Goal: Navigation & Orientation: Find specific page/section

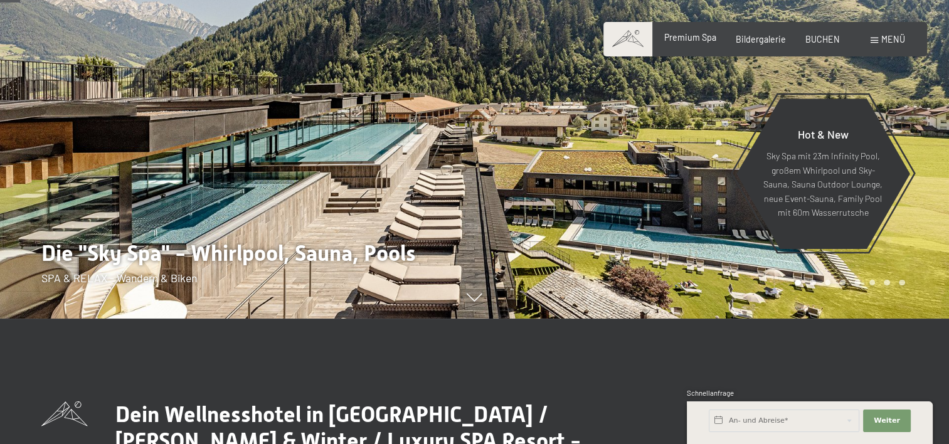
click at [690, 35] on span "Premium Spa" at bounding box center [690, 37] width 52 height 11
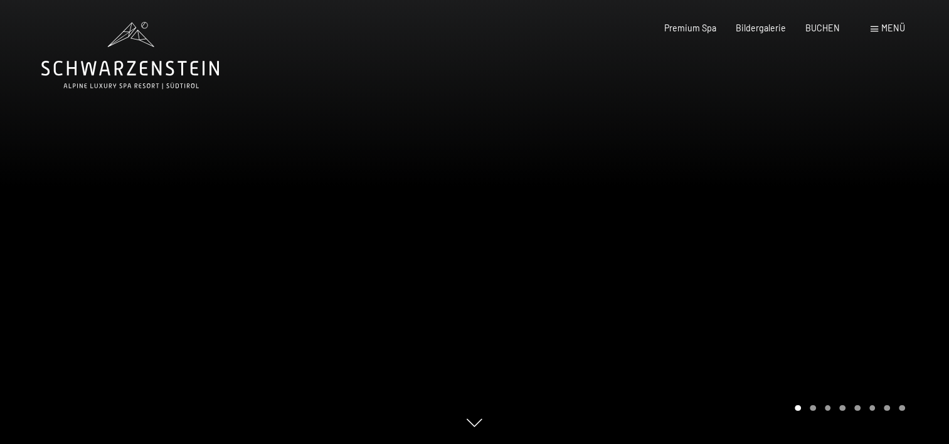
click at [799, 201] on div at bounding box center [712, 222] width 475 height 444
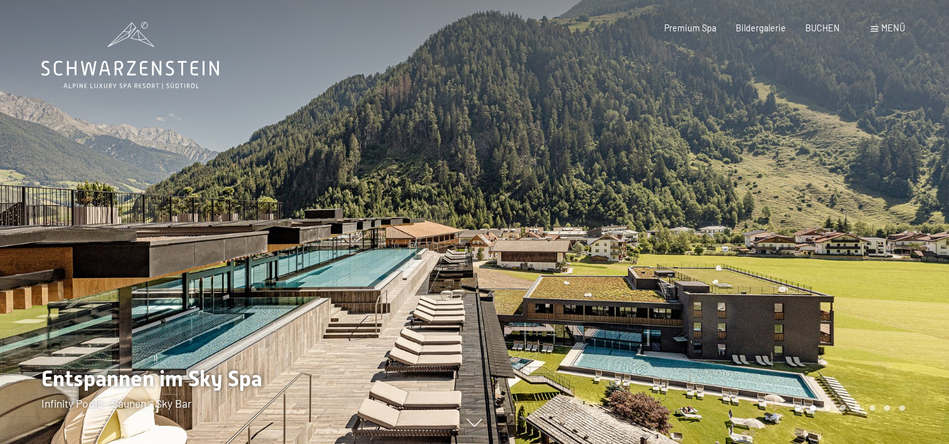
click at [799, 201] on div at bounding box center [712, 222] width 475 height 444
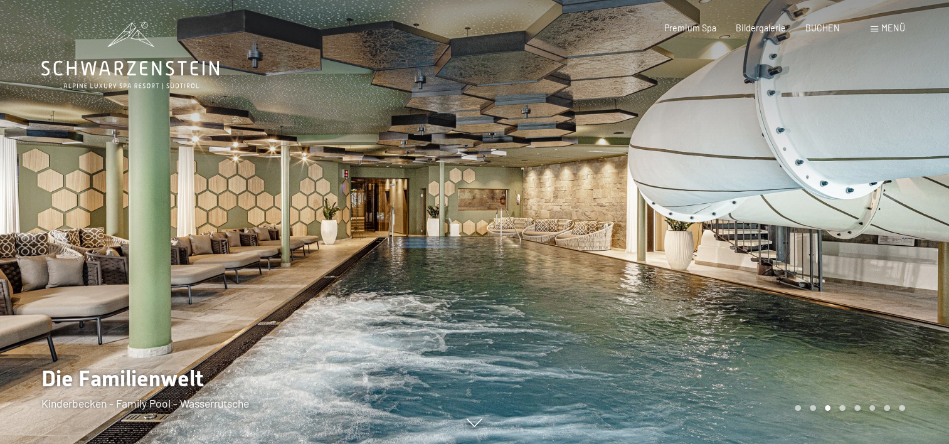
click at [799, 201] on div at bounding box center [712, 222] width 475 height 444
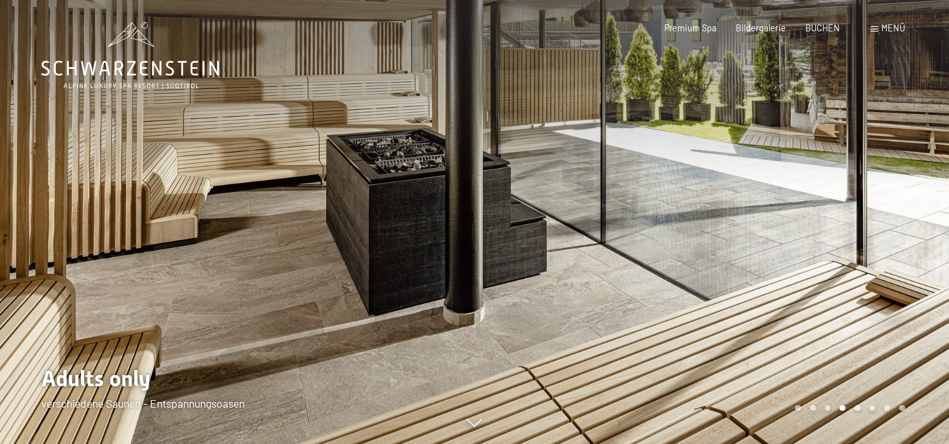
click at [799, 201] on div at bounding box center [712, 222] width 475 height 444
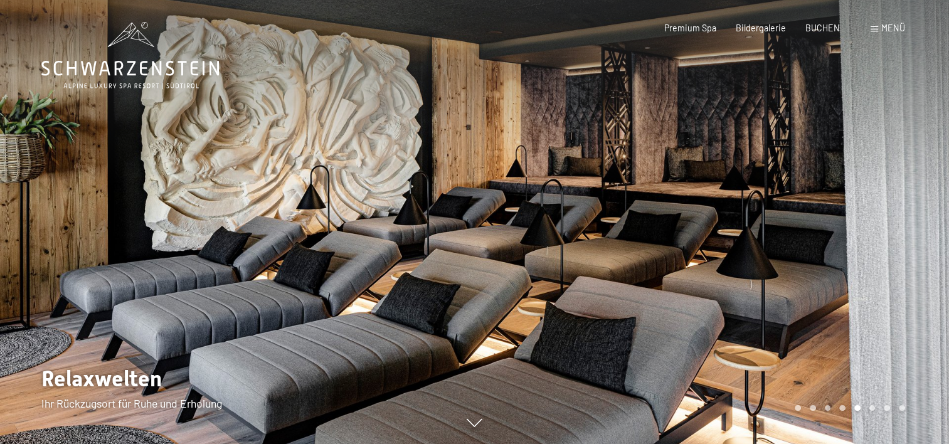
click at [799, 201] on div at bounding box center [712, 222] width 475 height 444
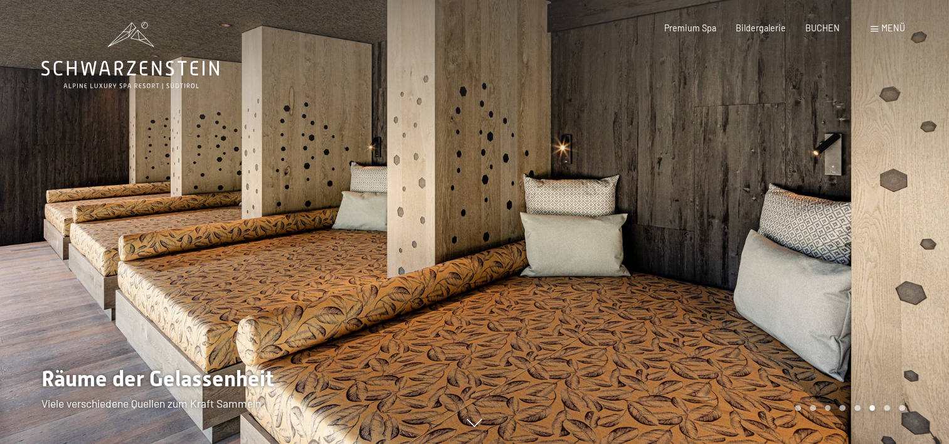
click at [799, 201] on div at bounding box center [712, 222] width 475 height 444
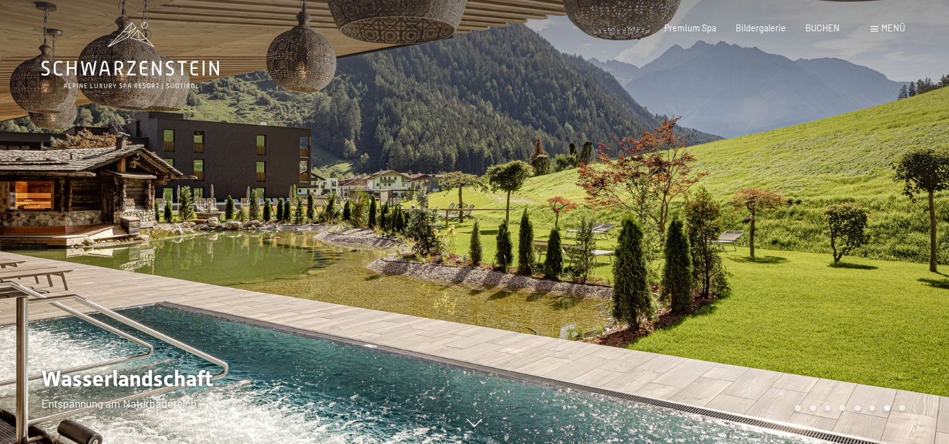
click at [799, 201] on div at bounding box center [712, 222] width 475 height 444
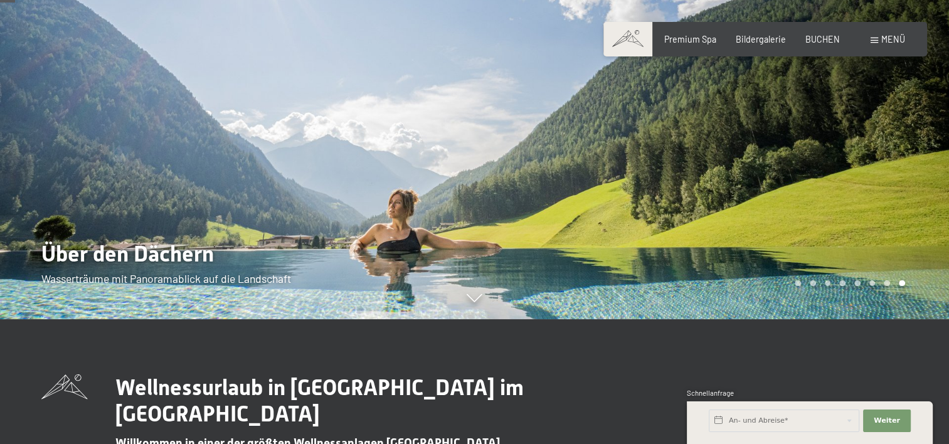
scroll to position [125, 0]
click at [798, 186] on div at bounding box center [712, 97] width 475 height 444
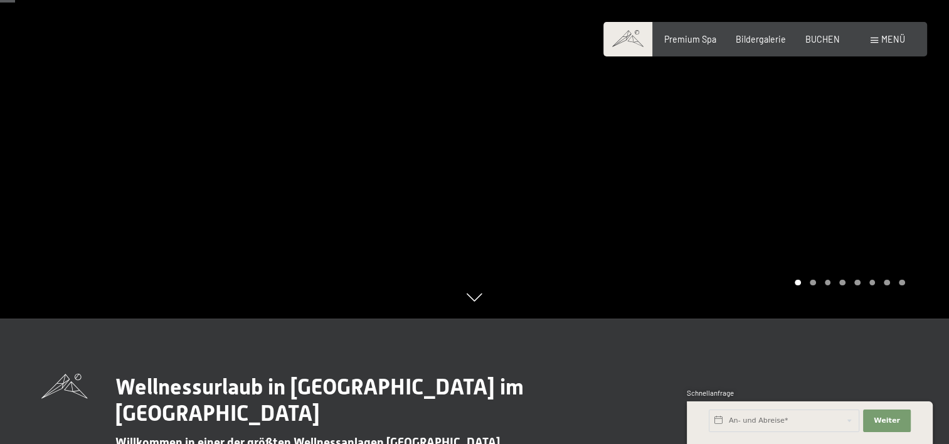
click at [798, 186] on div at bounding box center [712, 97] width 475 height 444
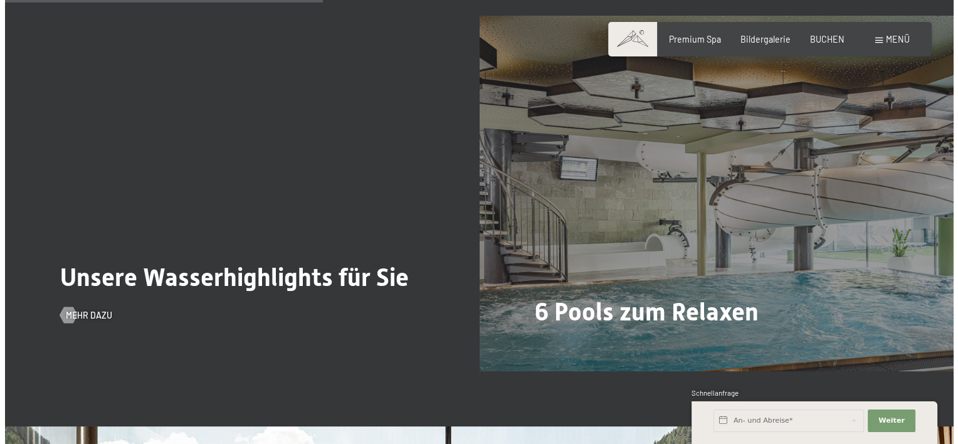
scroll to position [2633, 0]
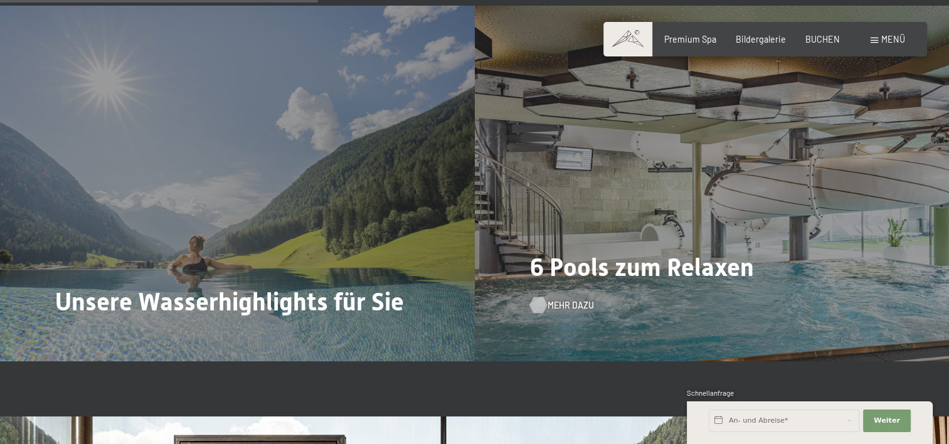
click at [572, 305] on span "Mehr dazu" at bounding box center [570, 305] width 46 height 13
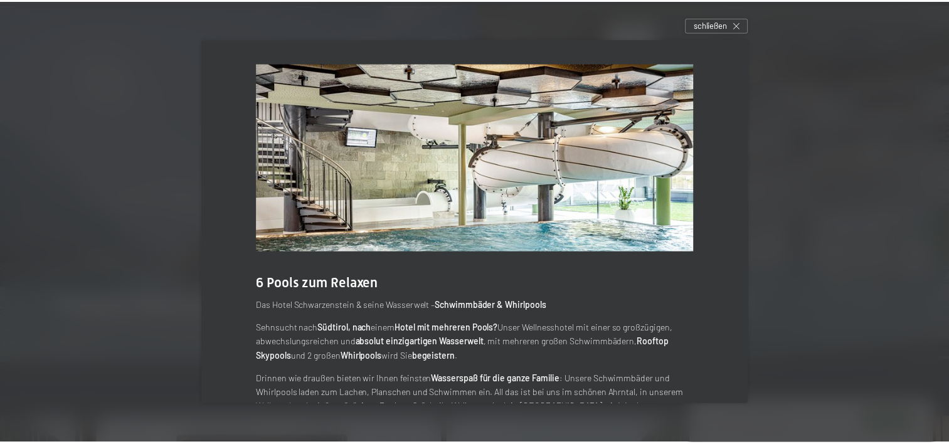
scroll to position [63, 0]
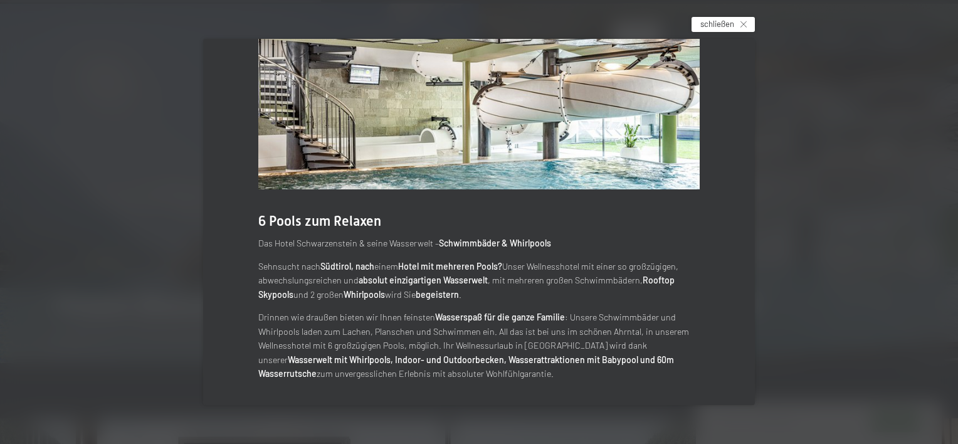
click at [726, 25] on span "schließen" at bounding box center [717, 23] width 34 height 11
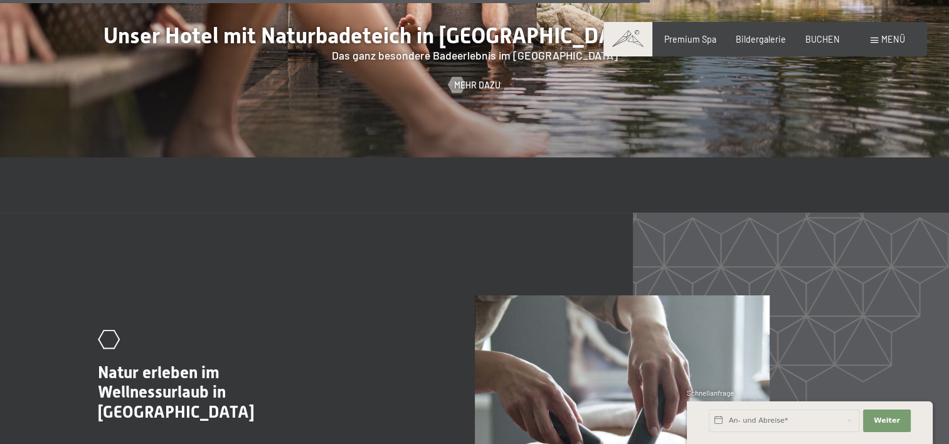
scroll to position [4389, 0]
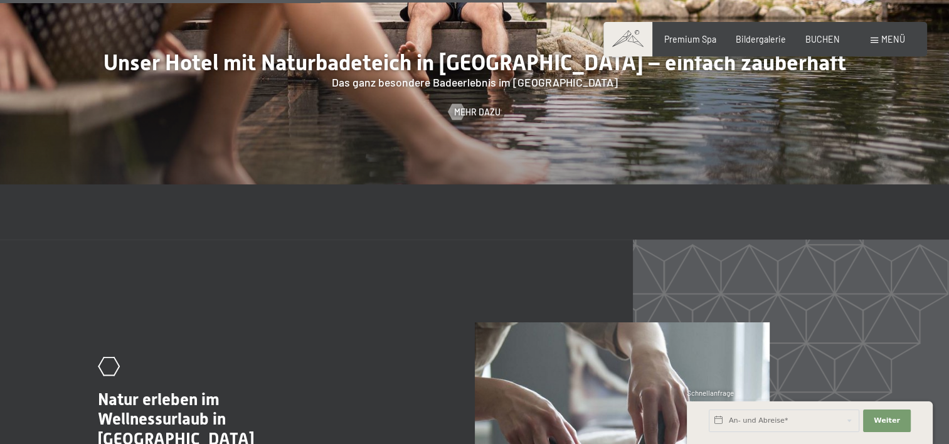
click at [636, 45] on span at bounding box center [627, 39] width 49 height 34
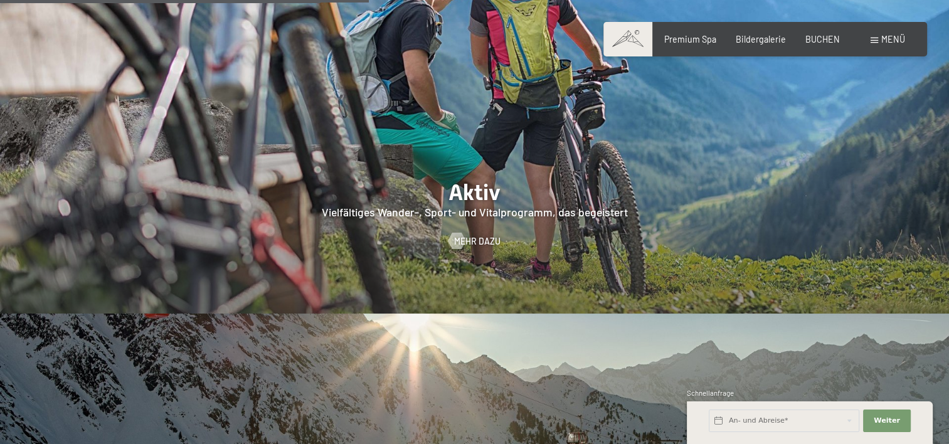
scroll to position [2382, 0]
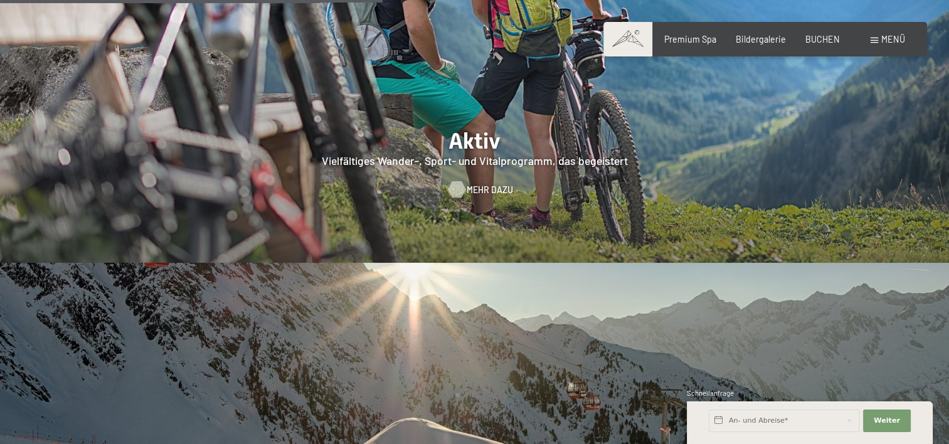
click at [482, 184] on span "Mehr dazu" at bounding box center [489, 190] width 46 height 13
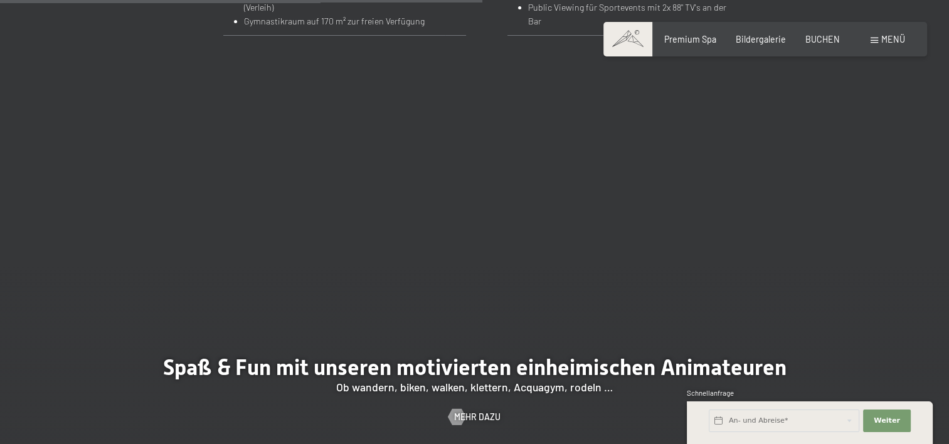
scroll to position [1630, 0]
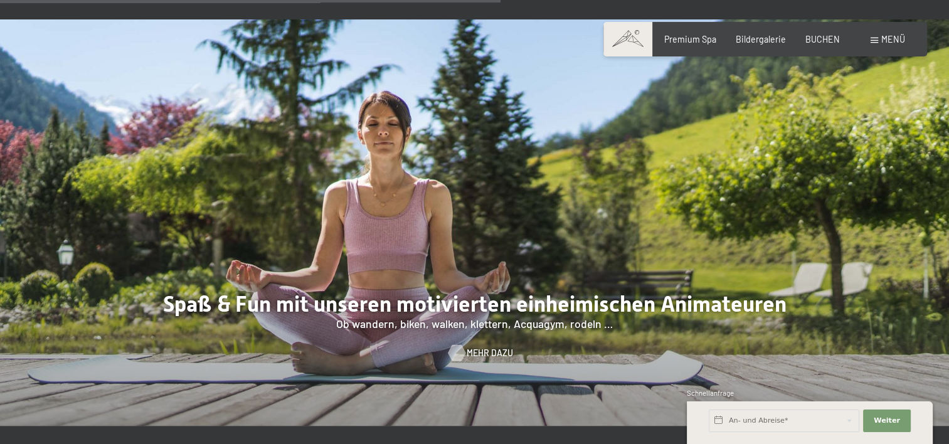
click at [475, 347] on span "Mehr dazu" at bounding box center [489, 353] width 46 height 13
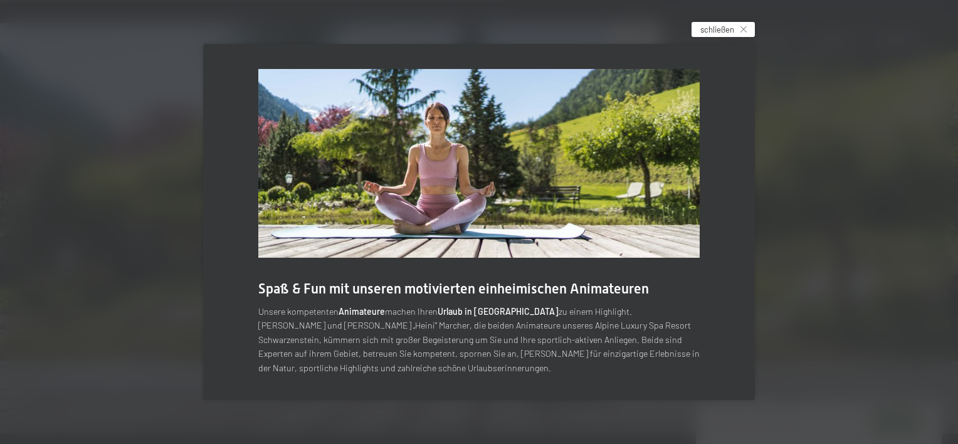
click at [733, 28] on span "schließen" at bounding box center [717, 29] width 34 height 11
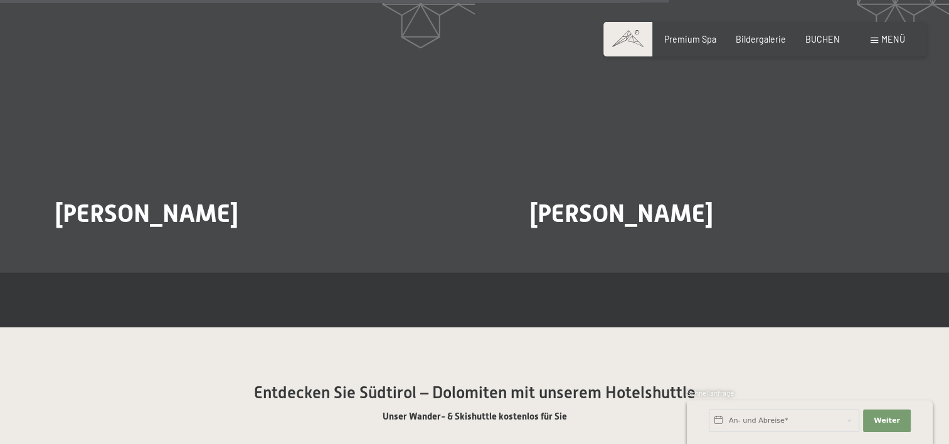
scroll to position [2132, 0]
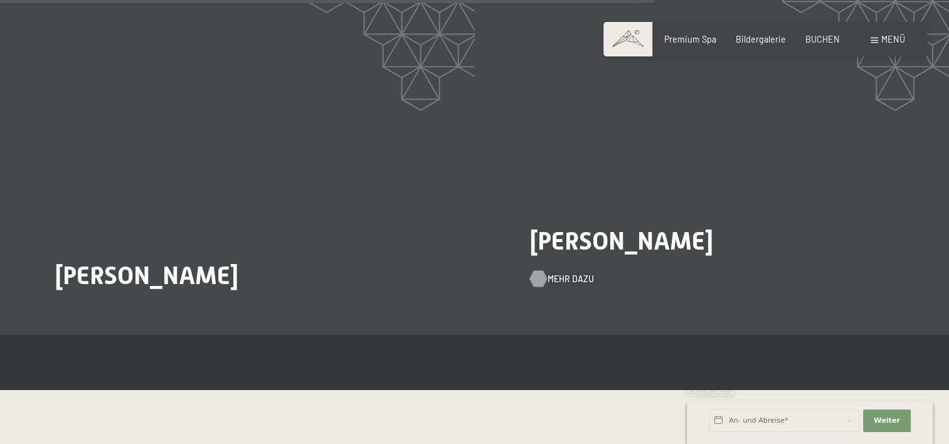
click at [561, 273] on span "Mehr dazu" at bounding box center [570, 279] width 46 height 13
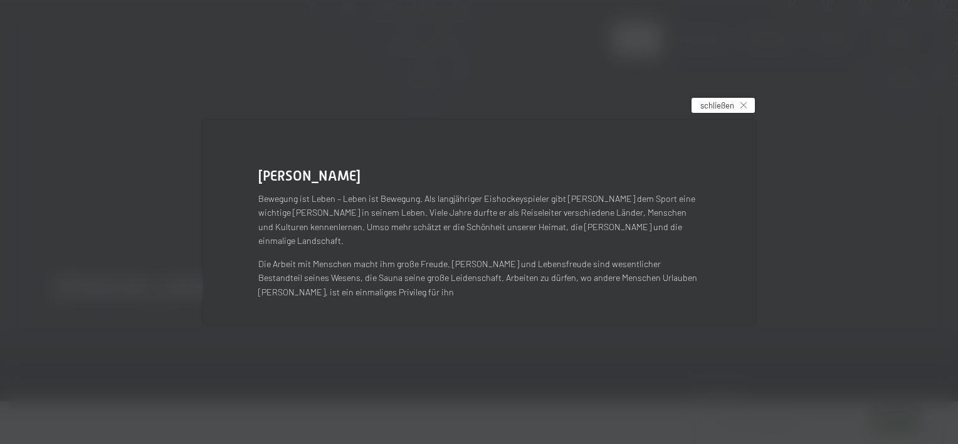
click at [722, 110] on span "schließen" at bounding box center [717, 105] width 34 height 11
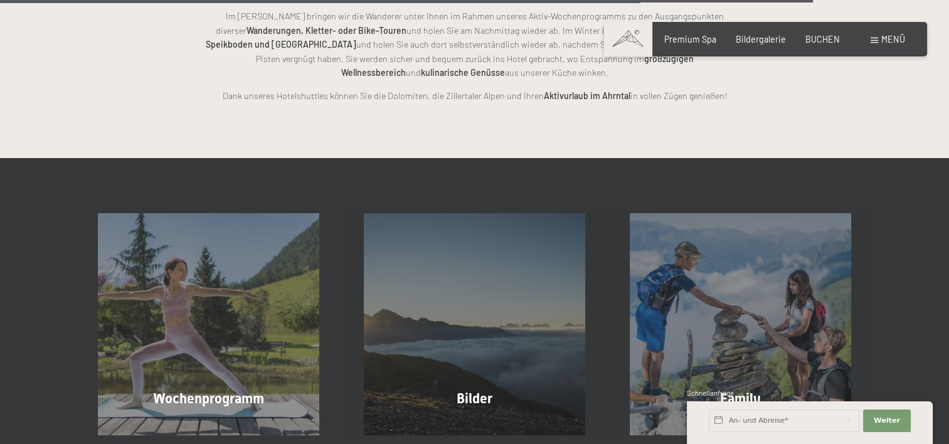
scroll to position [2696, 0]
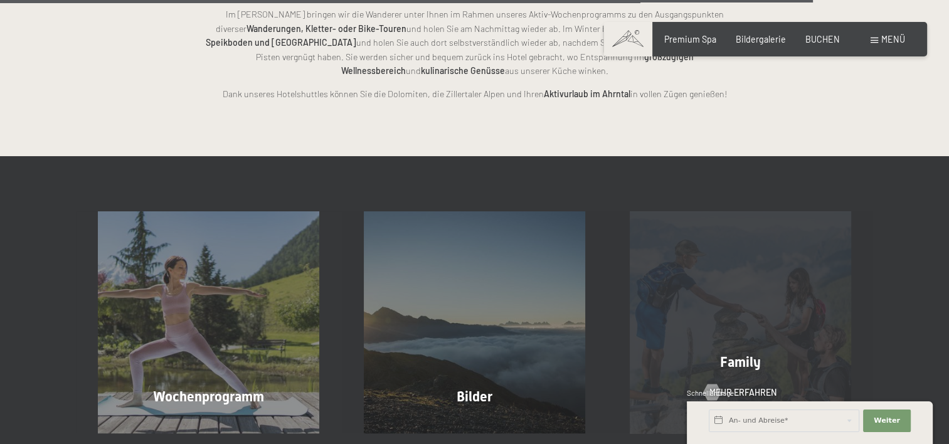
click at [740, 251] on div "Family Mehr erfahren" at bounding box center [740, 321] width 266 height 221
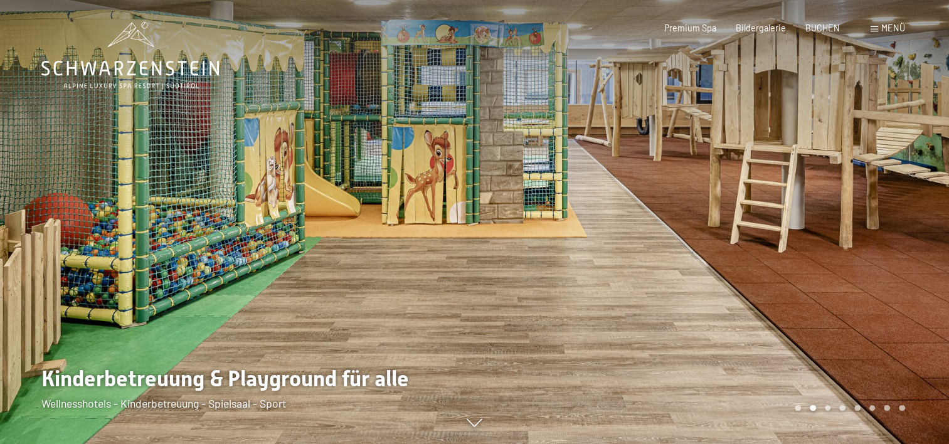
click at [779, 239] on div at bounding box center [712, 222] width 475 height 444
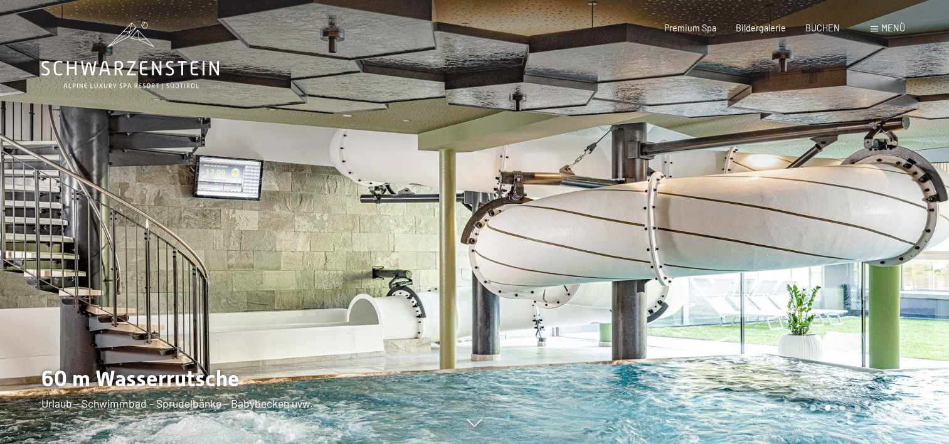
click at [779, 239] on div at bounding box center [712, 222] width 475 height 444
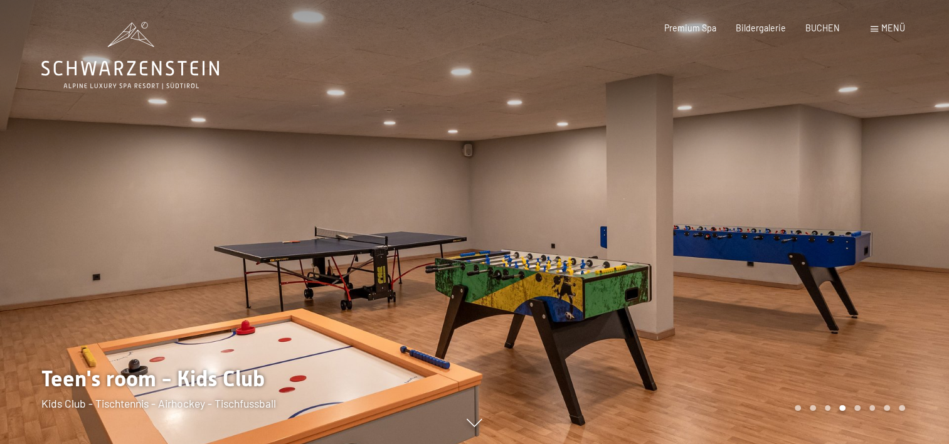
click at [779, 239] on div at bounding box center [712, 222] width 475 height 444
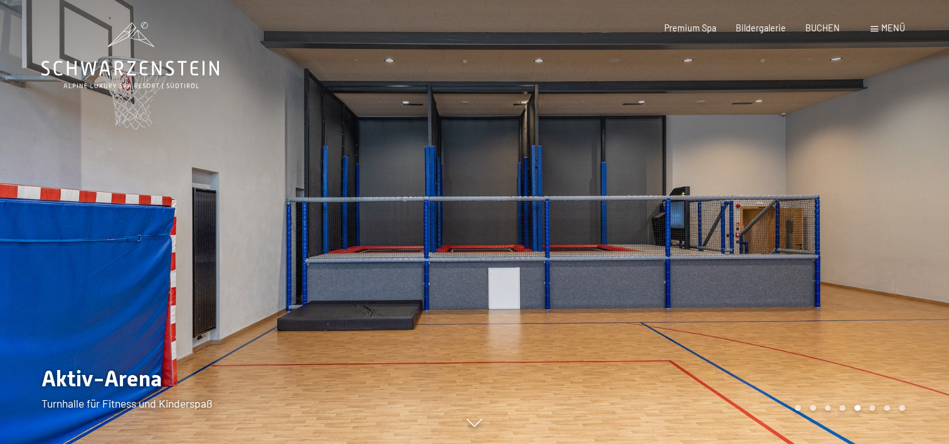
click at [779, 239] on div at bounding box center [712, 222] width 475 height 444
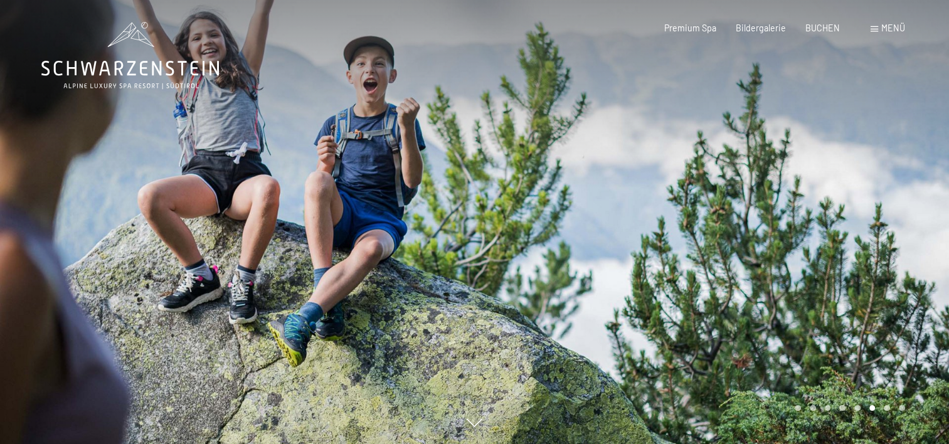
click at [779, 239] on div at bounding box center [712, 222] width 475 height 444
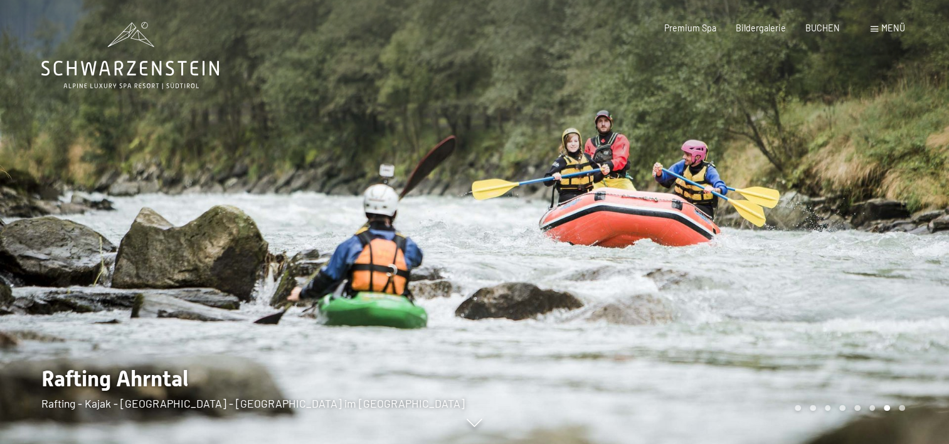
click at [779, 239] on div at bounding box center [712, 222] width 475 height 444
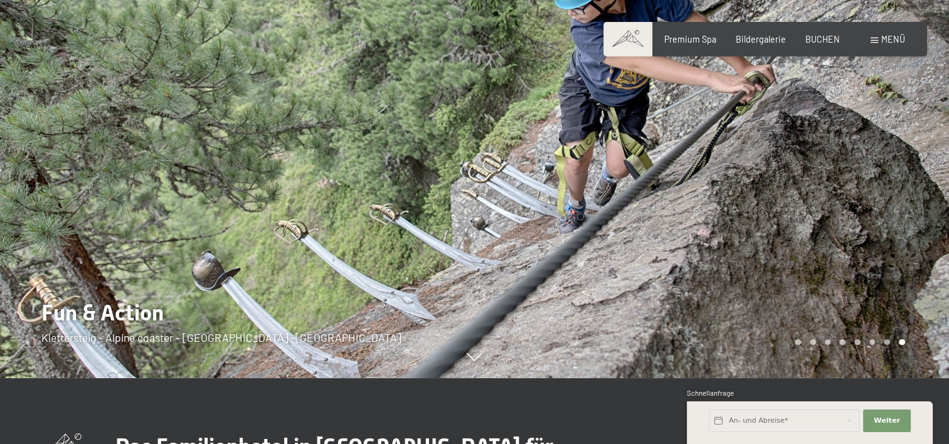
scroll to position [63, 0]
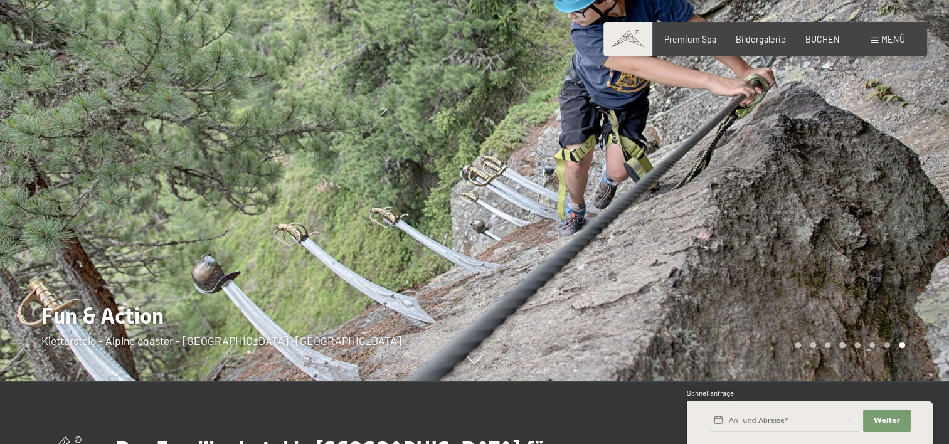
click at [838, 211] on div at bounding box center [712, 159] width 475 height 444
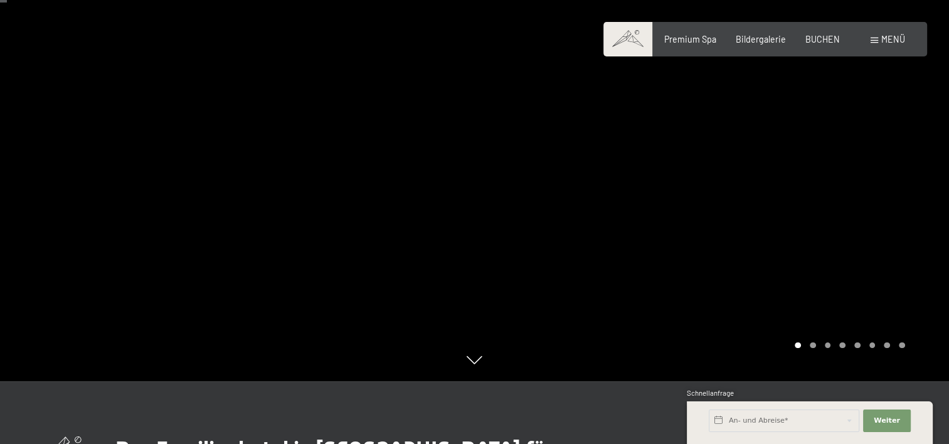
click at [838, 211] on div at bounding box center [712, 159] width 475 height 444
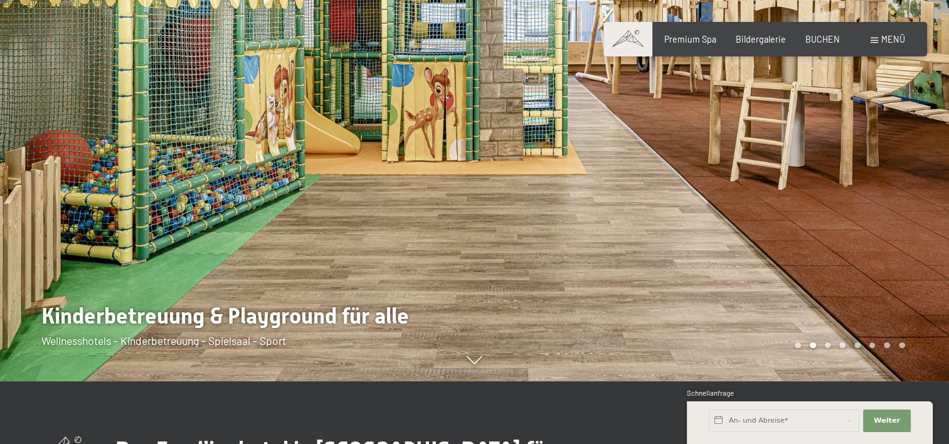
click at [838, 211] on div at bounding box center [712, 159] width 475 height 444
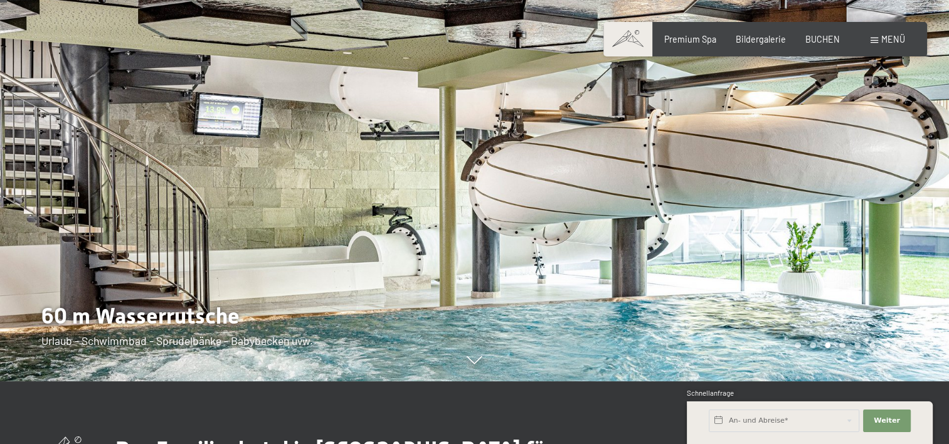
click at [33, 219] on div at bounding box center [237, 159] width 475 height 444
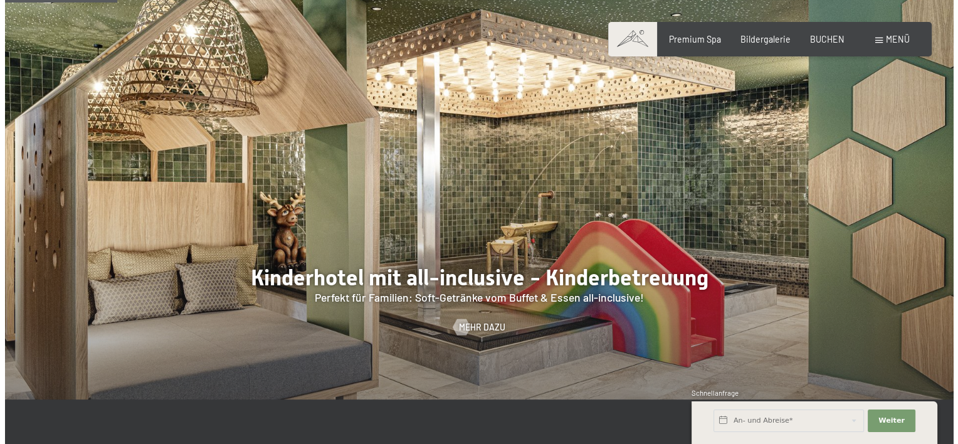
scroll to position [1003, 0]
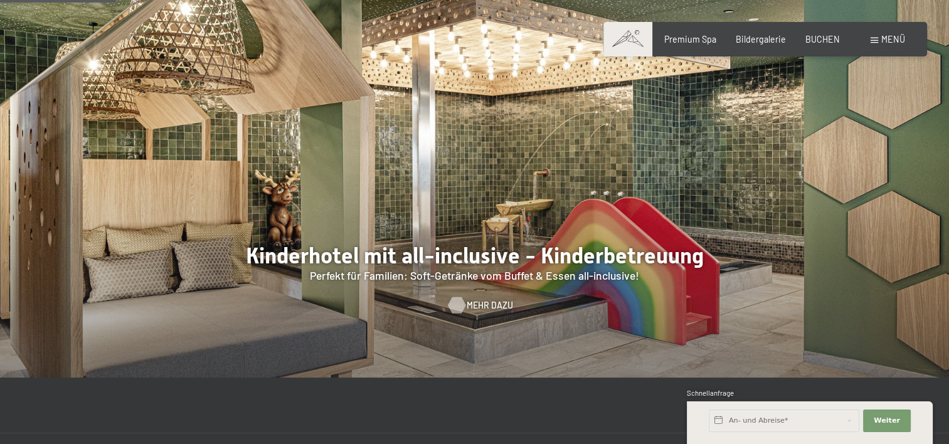
click at [461, 297] on div at bounding box center [456, 305] width 9 height 16
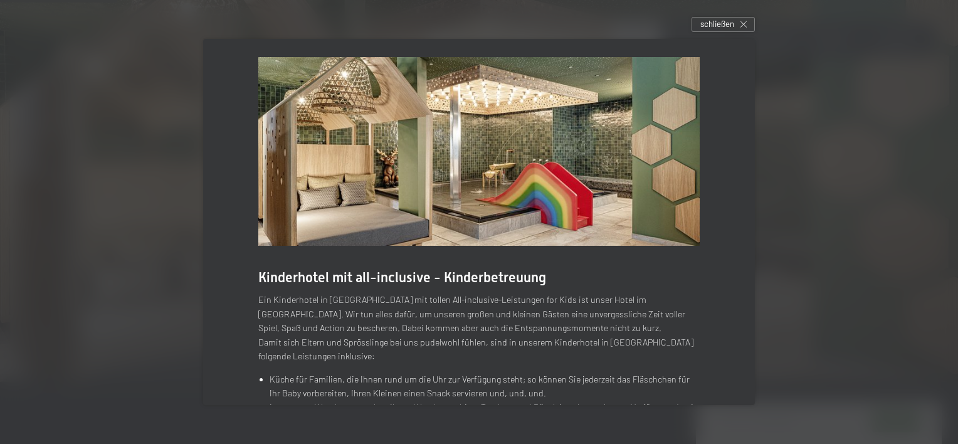
scroll to position [0, 0]
